Goal: Information Seeking & Learning: Compare options

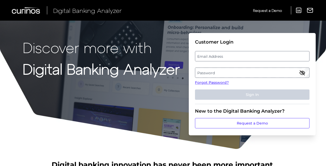
click at [203, 55] on label "Email Address" at bounding box center [252, 56] width 114 height 9
click at [203, 55] on input "email" at bounding box center [252, 56] width 115 height 10
type input "l"
click at [225, 75] on label "Password" at bounding box center [252, 72] width 114 height 9
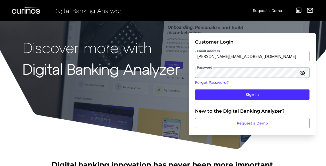
click at [230, 101] on fieldset "Customer Login Email Address [PERSON_NAME][EMAIL_ADDRESS][DOMAIN_NAME] Password…" at bounding box center [252, 71] width 115 height 65
click at [232, 100] on fieldset "Customer Login Email Address [PERSON_NAME][EMAIL_ADDRESS][DOMAIN_NAME] Password…" at bounding box center [252, 71] width 115 height 65
click at [234, 100] on fieldset "Customer Login Email Address [PERSON_NAME][EMAIL_ADDRESS][DOMAIN_NAME] Password…" at bounding box center [252, 71] width 115 height 65
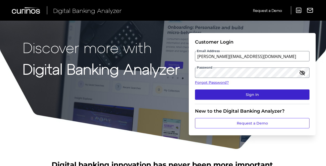
click at [242, 95] on button "Sign In" at bounding box center [252, 95] width 115 height 10
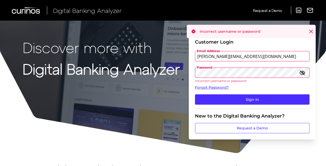
click at [302, 72] on icon "button" at bounding box center [302, 73] width 6 height 6
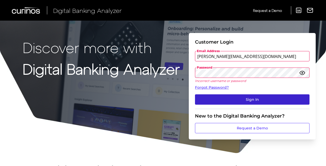
click at [263, 101] on button "Sign In" at bounding box center [252, 99] width 115 height 10
click at [252, 97] on button "Sign In" at bounding box center [252, 99] width 115 height 10
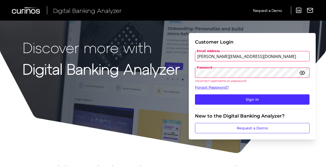
click at [234, 57] on input "[PERSON_NAME][EMAIL_ADDRESS][DOMAIN_NAME]" at bounding box center [252, 56] width 115 height 10
type input "[PERSON_NAME][EMAIL_ADDRESS][DOMAIN_NAME]"
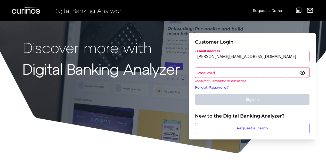
click at [227, 70] on label "Password" at bounding box center [252, 72] width 114 height 9
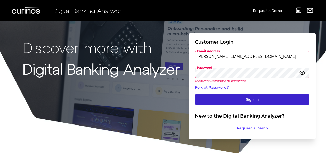
click at [238, 97] on button "Sign In" at bounding box center [252, 99] width 115 height 10
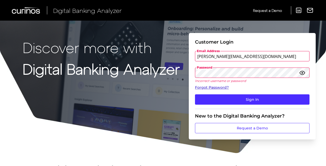
click at [222, 86] on link "Forgot Password?" at bounding box center [252, 87] width 115 height 5
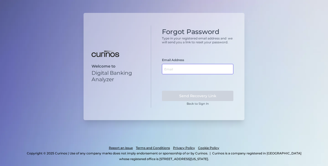
click at [214, 71] on input "text" at bounding box center [197, 69] width 71 height 10
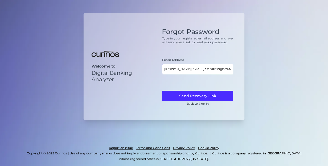
click at [193, 69] on input "[PERSON_NAME][EMAIL_ADDRESS][DOMAIN_NAME]" at bounding box center [197, 69] width 71 height 10
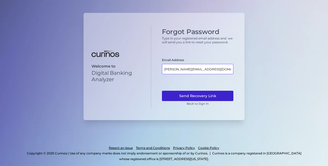
type input "[PERSON_NAME][EMAIL_ADDRESS][DOMAIN_NAME]"
click at [214, 94] on button "Send Recovery Link" at bounding box center [197, 96] width 71 height 10
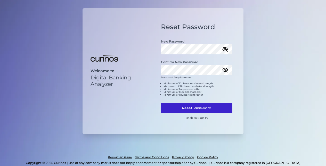
click at [204, 103] on button "Reset Password" at bounding box center [196, 108] width 71 height 10
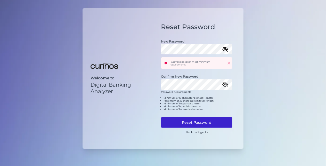
click at [203, 119] on button "Reset Password" at bounding box center [196, 122] width 71 height 10
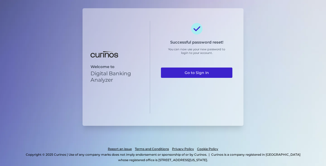
click at [211, 74] on link "Go to Sign In" at bounding box center [196, 73] width 71 height 10
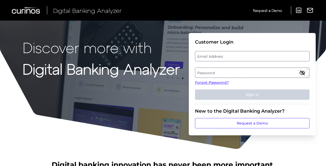
click at [216, 60] on label "Email Address" at bounding box center [252, 56] width 114 height 9
click at [216, 60] on input "email" at bounding box center [252, 56] width 115 height 10
type input "[PERSON_NAME][EMAIL_ADDRESS][DOMAIN_NAME]"
click at [234, 74] on label "Password" at bounding box center [252, 72] width 114 height 9
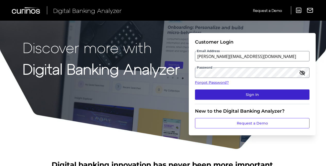
click at [241, 90] on button "Sign In" at bounding box center [252, 95] width 115 height 10
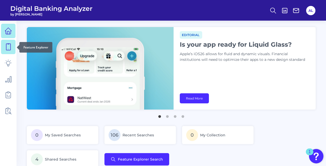
click at [3, 44] on link at bounding box center [8, 47] width 14 height 14
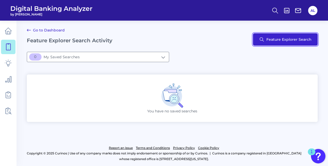
click at [271, 36] on button "Feature Explorer Search" at bounding box center [285, 39] width 65 height 12
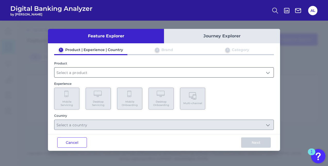
click at [118, 75] on input "text" at bounding box center [163, 73] width 219 height 10
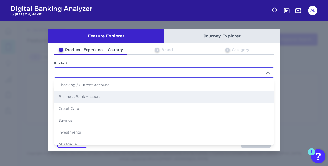
click at [107, 94] on li "Business Bank Account" at bounding box center [163, 97] width 219 height 12
type input "Business Bank Account"
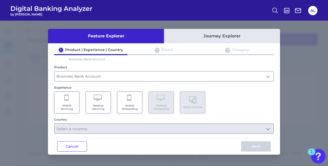
click at [109, 109] on Servicing "Desktop Servicing" at bounding box center [98, 103] width 25 height 22
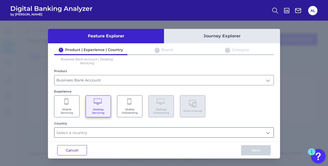
click at [107, 133] on input "text" at bounding box center [163, 133] width 219 height 10
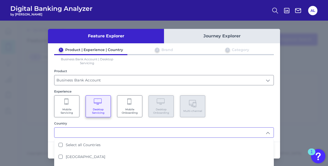
scroll to position [7, 0]
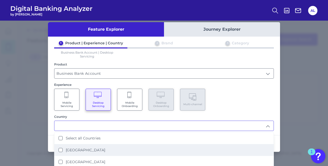
click at [59, 148] on Kingdom "United Kingdom" at bounding box center [61, 150] width 4 height 4
type input "United Kingdom"
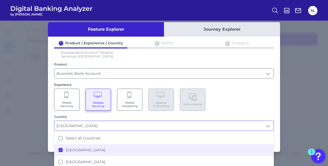
click at [256, 105] on div "Mobile Servicing Desktop Servicing Mobile Onboarding Desktop Onboarding Multi-c…" at bounding box center [164, 100] width 220 height 22
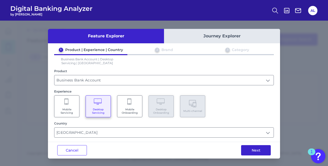
click at [256, 147] on button "Next" at bounding box center [256, 150] width 30 height 10
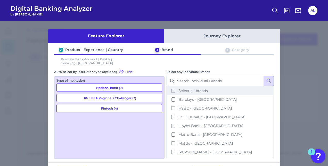
click at [172, 92] on button "Select all brands" at bounding box center [220, 90] width 106 height 9
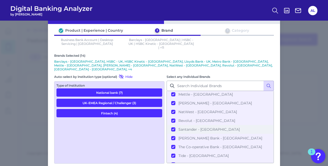
scroll to position [55, 0]
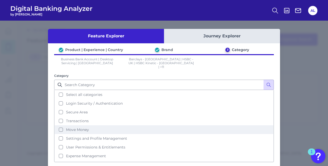
scroll to position [29, 0]
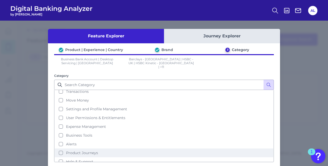
click at [59, 149] on button "Product Journeys" at bounding box center [164, 153] width 219 height 9
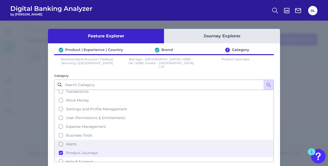
scroll to position [21, 0]
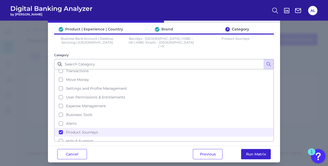
click at [252, 150] on button "Run Matrix" at bounding box center [256, 154] width 30 height 10
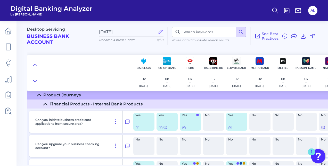
scroll to position [17, 0]
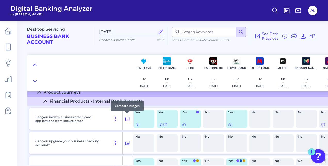
click at [125, 119] on icon at bounding box center [127, 119] width 5 height 6
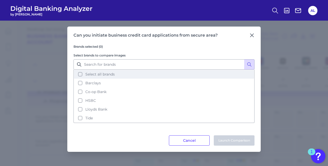
click at [80, 76] on button "Select all brands" at bounding box center [164, 74] width 180 height 9
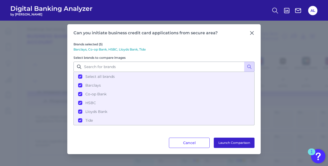
click at [220, 139] on button "Launch Comparison" at bounding box center [234, 143] width 41 height 10
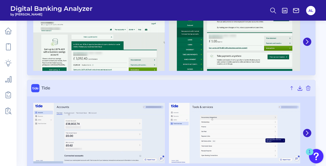
scroll to position [374, 0]
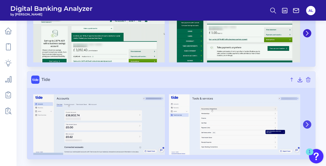
click at [307, 125] on icon at bounding box center [307, 124] width 5 height 5
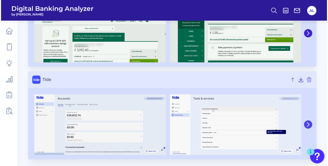
scroll to position [372, 0]
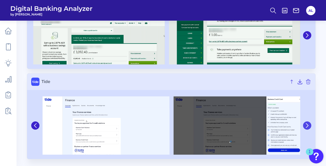
click at [309, 126] on icon at bounding box center [307, 125] width 5 height 5
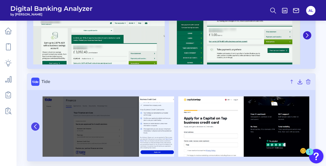
click at [35, 126] on icon at bounding box center [35, 127] width 2 height 4
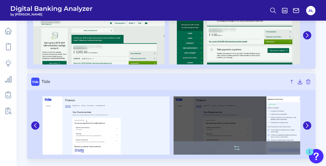
click at [236, 127] on img at bounding box center [237, 126] width 127 height 58
